Goal: Information Seeking & Learning: Find specific page/section

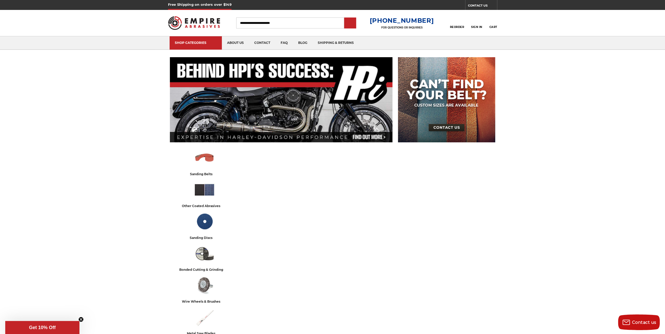
click at [253, 21] on input "Search" at bounding box center [290, 22] width 108 height 11
type input "******"
click at [345, 18] on input "submit" at bounding box center [350, 23] width 10 height 10
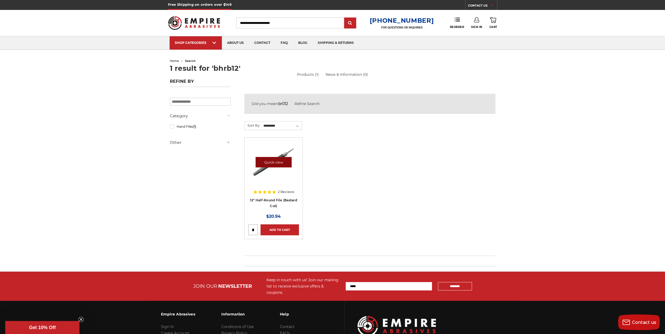
click at [265, 158] on link "Quick view" at bounding box center [273, 162] width 36 height 10
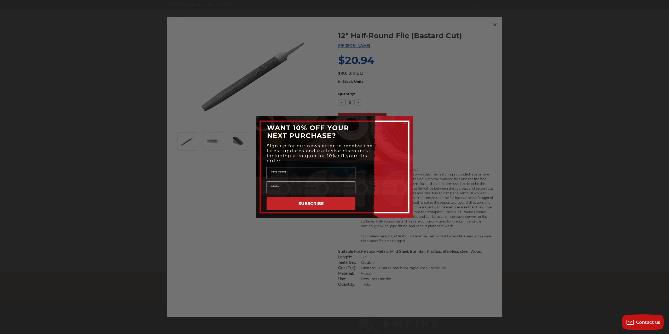
click at [476, 82] on div "Close dialog WANT 10% OFF YOUR NEXT PURCHASE? Sign up for our newsletter to rec…" at bounding box center [334, 167] width 669 height 334
click at [407, 124] on form "WANT 10% OFF YOUR NEXT PURCHASE? Sign up for our newsletter to receive the late…" at bounding box center [334, 167] width 157 height 102
click at [406, 124] on circle "Close dialog" at bounding box center [404, 122] width 5 height 5
